Goal: Use online tool/utility: Utilize a website feature to perform a specific function

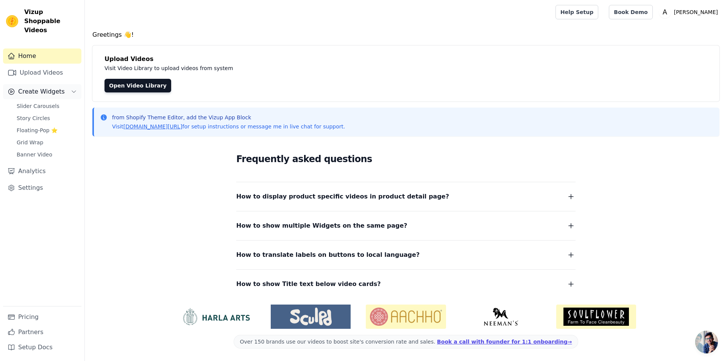
click at [37, 87] on span "Create Widgets" at bounding box center [41, 91] width 47 height 9
click at [46, 102] on span "Slider Carousels" at bounding box center [38, 106] width 43 height 8
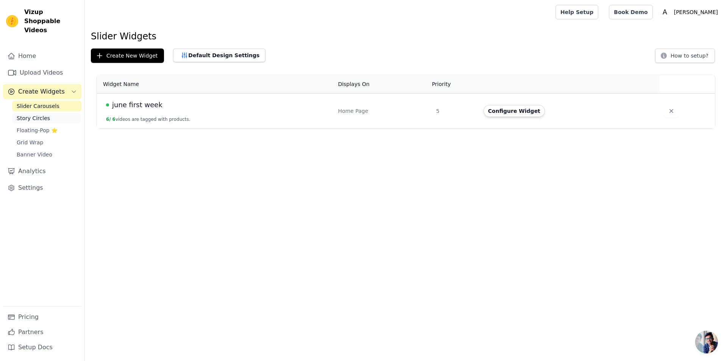
click at [31, 114] on span "Story Circles" at bounding box center [33, 118] width 33 height 8
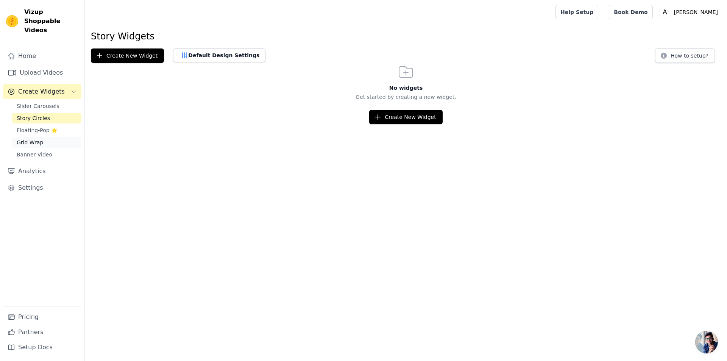
click at [33, 139] on span "Grid Wrap" at bounding box center [30, 143] width 26 height 8
click at [37, 149] on link "Banner Video" at bounding box center [46, 154] width 69 height 11
click at [34, 163] on link "Analytics" at bounding box center [42, 170] width 78 height 15
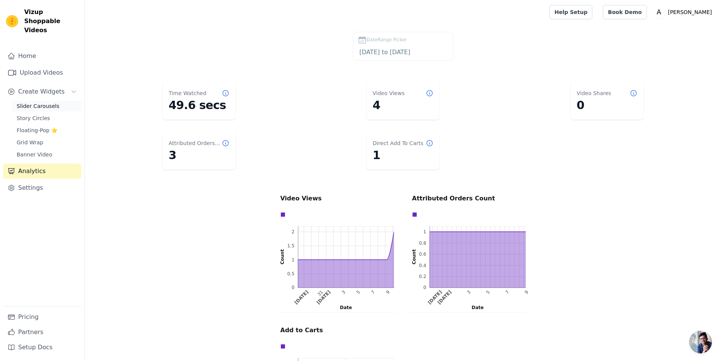
click at [39, 102] on span "Slider Carousels" at bounding box center [38, 106] width 43 height 8
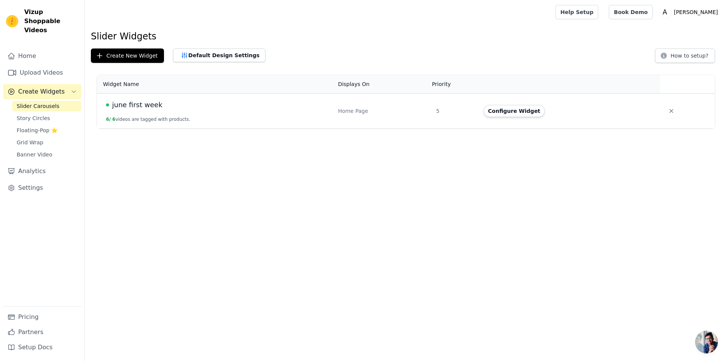
click at [127, 107] on span "june first week" at bounding box center [137, 105] width 50 height 11
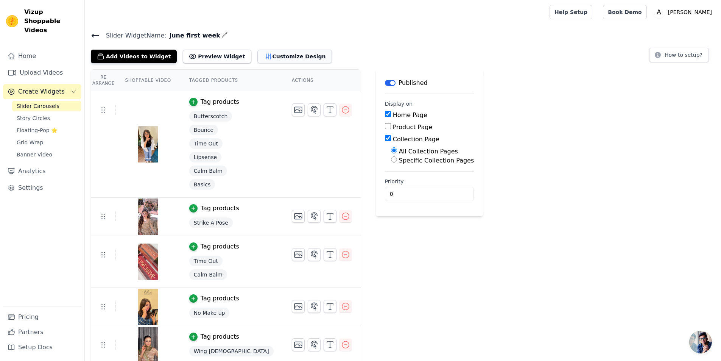
click at [258, 52] on button "Customize Design" at bounding box center [294, 57] width 75 height 14
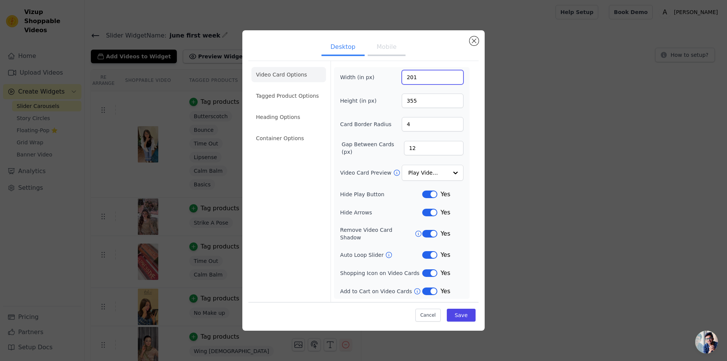
click at [456, 79] on input "201" at bounding box center [433, 77] width 62 height 14
click at [456, 79] on input "202" at bounding box center [433, 77] width 62 height 14
drag, startPoint x: 408, startPoint y: 81, endPoint x: 402, endPoint y: 81, distance: 5.7
click at [402, 81] on input "202" at bounding box center [433, 77] width 62 height 14
click at [455, 79] on input "100" at bounding box center [433, 77] width 62 height 14
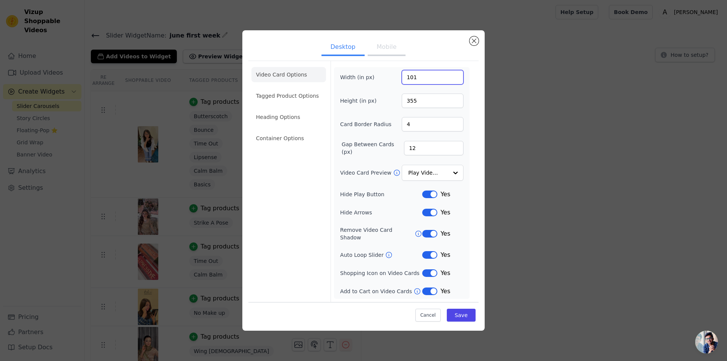
click at [455, 79] on input "101" at bounding box center [433, 77] width 62 height 14
drag, startPoint x: 428, startPoint y: 79, endPoint x: 405, endPoint y: 79, distance: 23.1
click at [405, 79] on input "101" at bounding box center [433, 77] width 62 height 14
type input "400"
click at [473, 87] on div "Video Card Options Tagged Product Options Heading Options Container Options Wid…" at bounding box center [363, 181] width 230 height 241
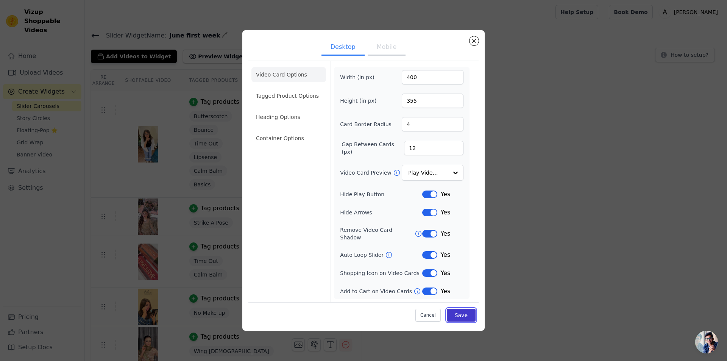
click at [456, 314] on button "Save" at bounding box center [461, 314] width 29 height 13
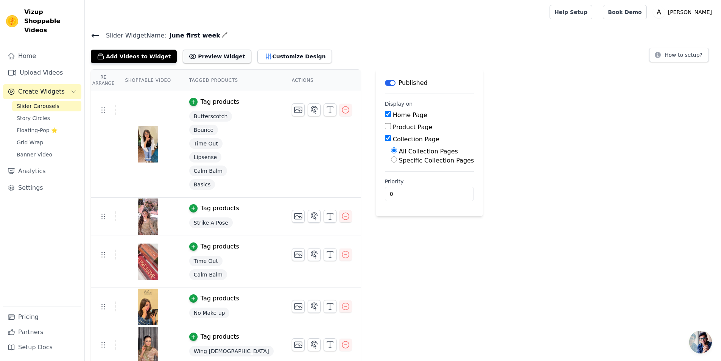
click at [212, 59] on button "Preview Widget" at bounding box center [217, 57] width 68 height 14
click at [265, 54] on icon "button" at bounding box center [269, 57] width 8 height 8
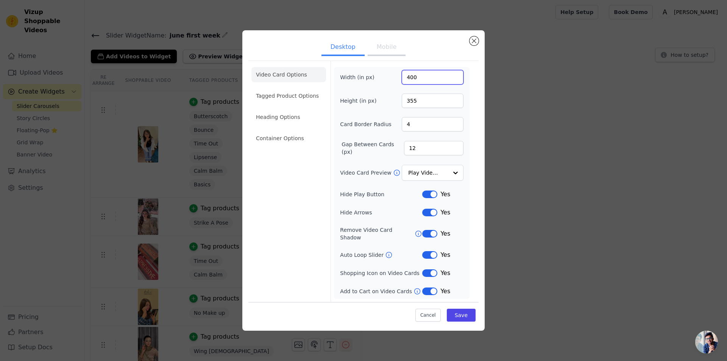
click at [407, 84] on input "400" at bounding box center [433, 77] width 62 height 14
type input "300"
click at [465, 308] on button "Save" at bounding box center [461, 314] width 29 height 13
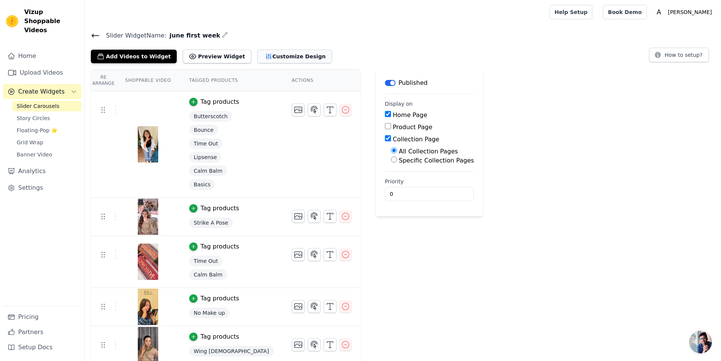
click at [266, 58] on icon "button" at bounding box center [268, 56] width 5 height 5
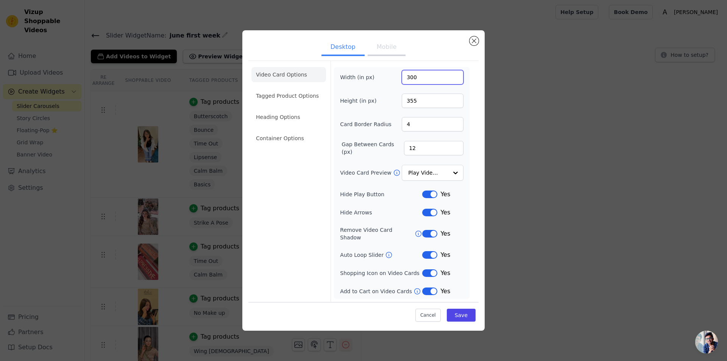
drag, startPoint x: 411, startPoint y: 78, endPoint x: 403, endPoint y: 76, distance: 9.0
click at [403, 76] on input "300" at bounding box center [433, 77] width 62 height 14
type input "250"
click at [467, 313] on button "Save" at bounding box center [461, 314] width 29 height 13
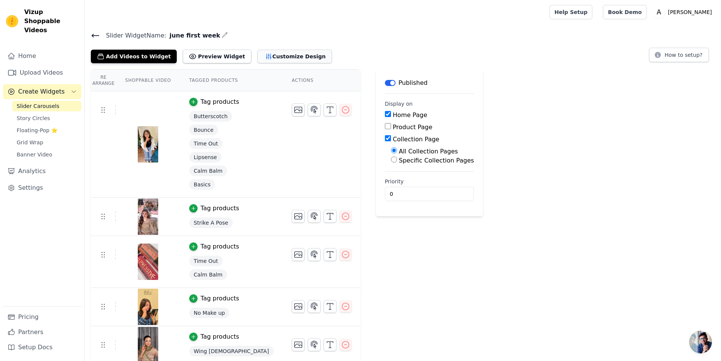
click at [276, 56] on button "Customize Design" at bounding box center [294, 57] width 75 height 14
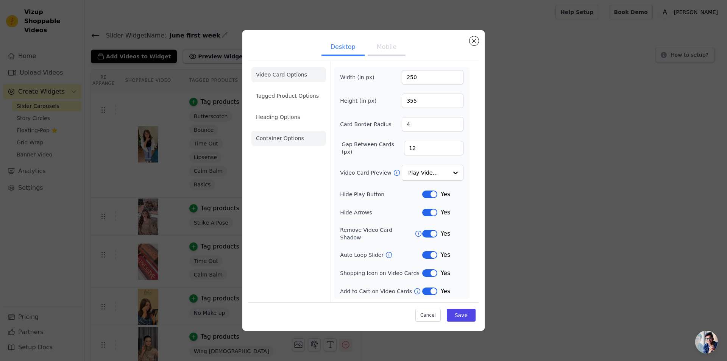
click at [291, 139] on li "Container Options" at bounding box center [288, 138] width 75 height 15
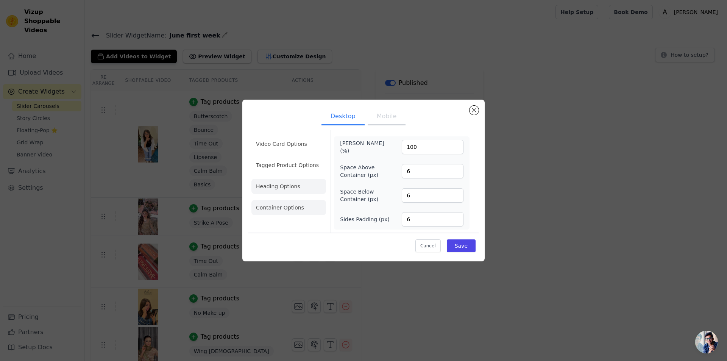
click at [301, 193] on li "Heading Options" at bounding box center [288, 186] width 75 height 15
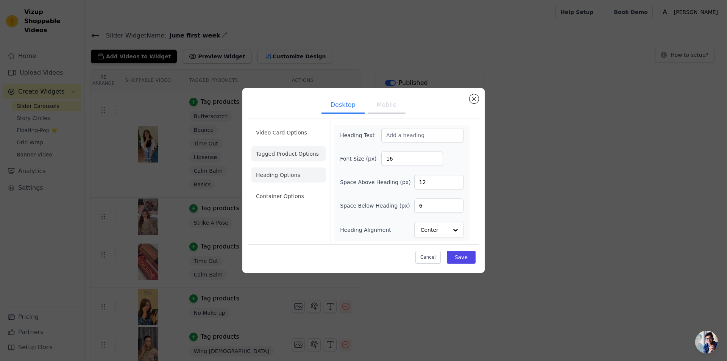
click at [300, 188] on li "Tagged Product Options" at bounding box center [288, 195] width 75 height 15
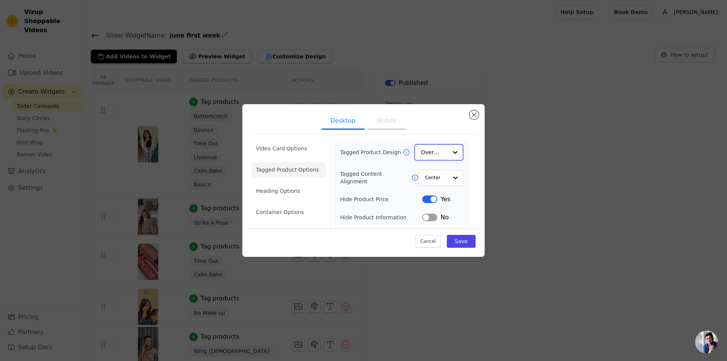
click at [442, 148] on input "Tagged Product Design" at bounding box center [434, 152] width 26 height 15
click at [272, 162] on li "Video Card Options" at bounding box center [288, 169] width 75 height 15
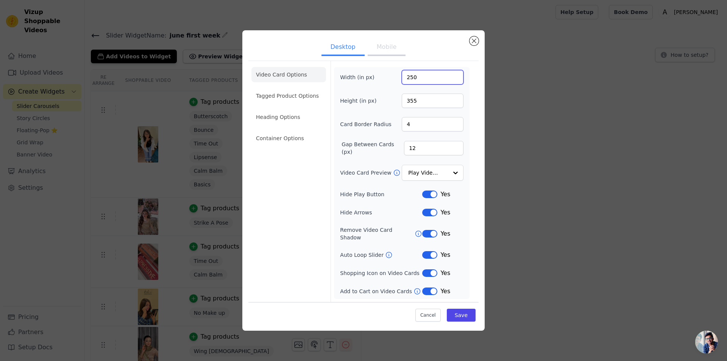
click at [410, 83] on input "250" at bounding box center [433, 77] width 62 height 14
type input "280"
click at [466, 316] on button "Save" at bounding box center [461, 314] width 29 height 13
